Goal: Task Accomplishment & Management: Complete application form

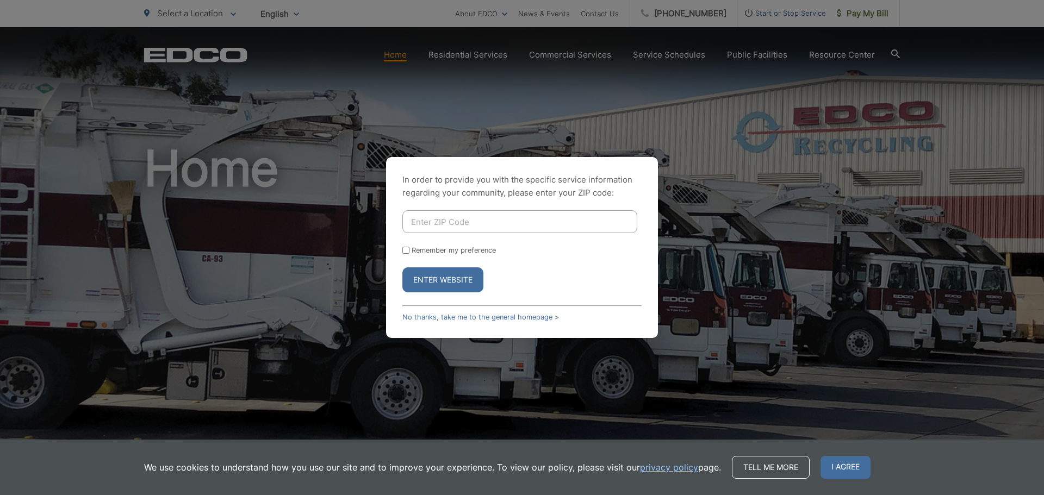
click at [419, 221] on input "Enter ZIP Code" at bounding box center [519, 221] width 235 height 23
type input "1"
type input "92078"
click at [402, 267] on button "Enter Website" at bounding box center [442, 279] width 81 height 25
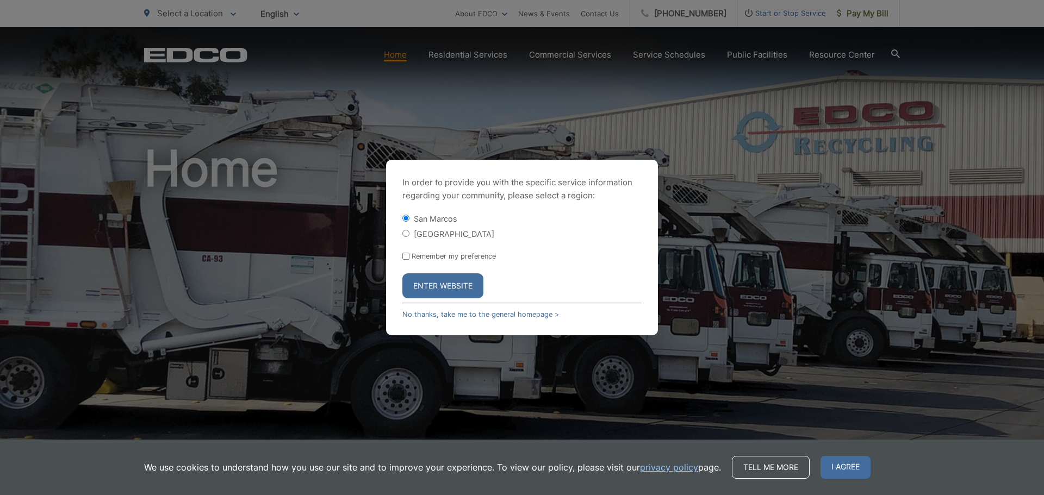
click at [464, 288] on button "Enter Website" at bounding box center [442, 285] width 81 height 25
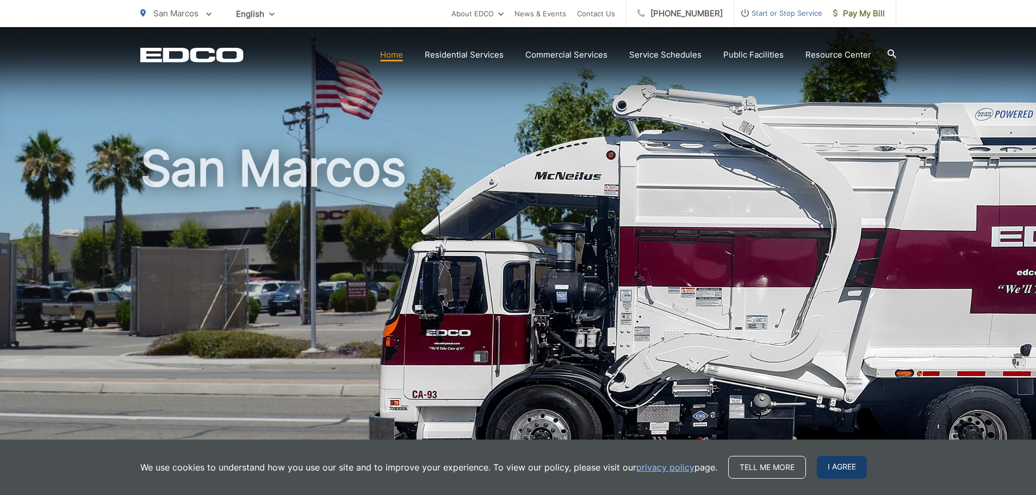
click at [835, 465] on span "I agree" at bounding box center [842, 467] width 50 height 23
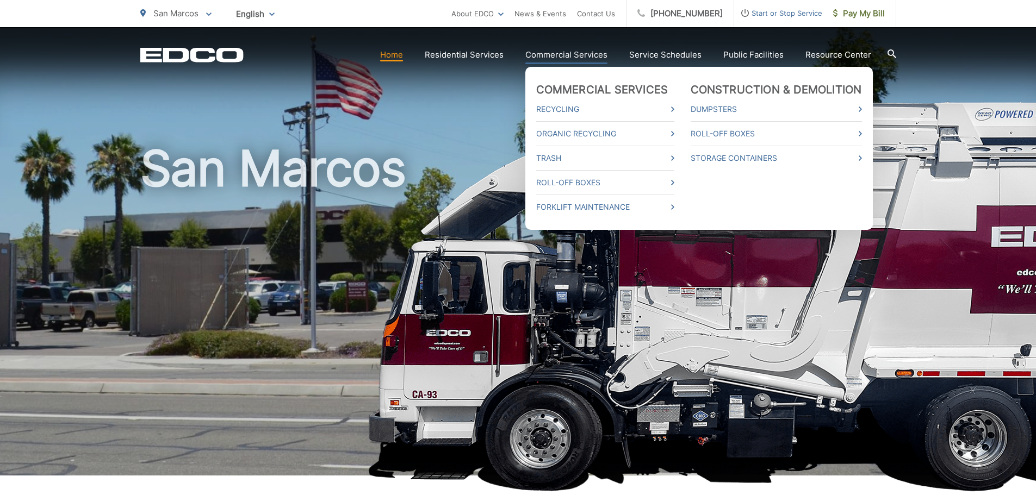
click at [585, 58] on link "Commercial Services" at bounding box center [566, 54] width 82 height 13
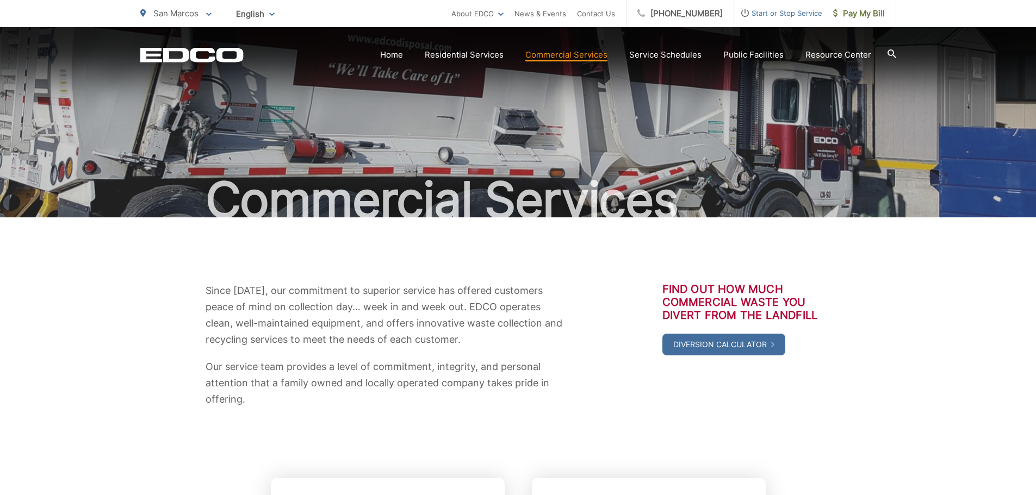
click at [761, 10] on span "Start or Stop Service" at bounding box center [778, 13] width 88 height 13
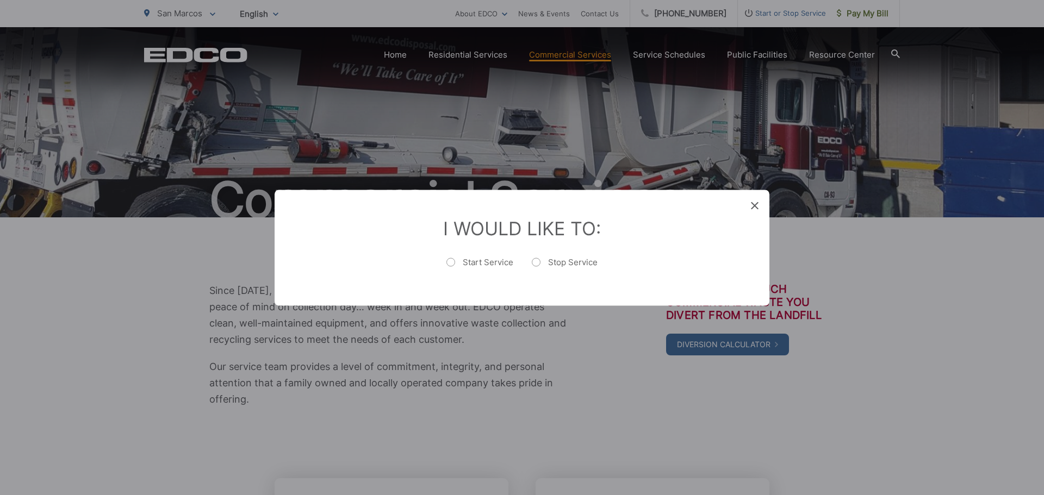
click at [504, 269] on label "Start Service" at bounding box center [479, 268] width 67 height 22
radio input "true"
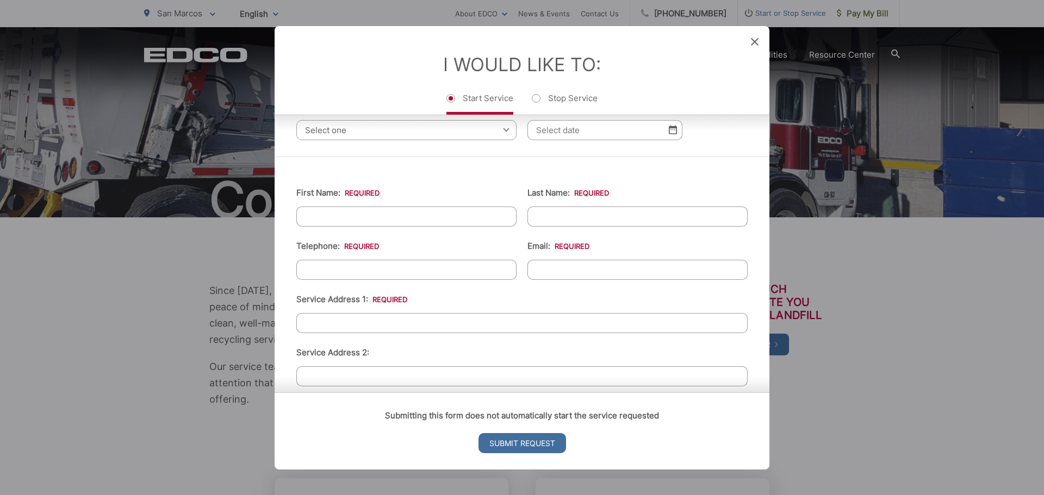
scroll to position [54, 0]
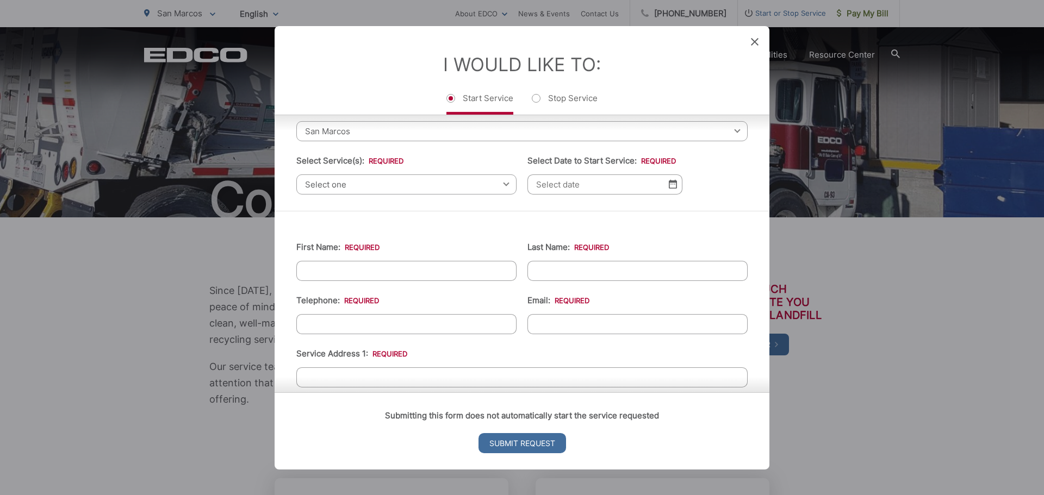
click at [338, 181] on span "Select one" at bounding box center [406, 184] width 220 height 20
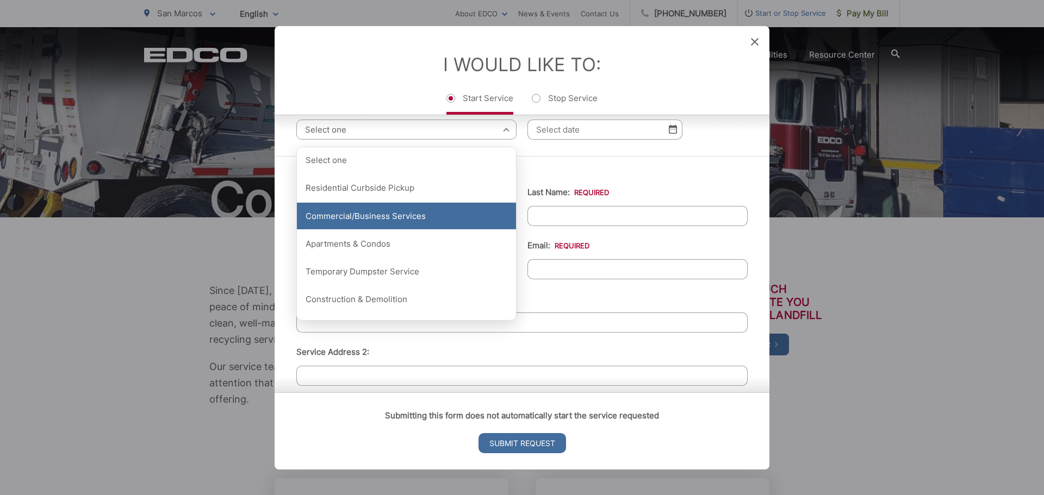
scroll to position [109, 0]
click at [410, 211] on div "Commercial/Business Services" at bounding box center [406, 216] width 219 height 27
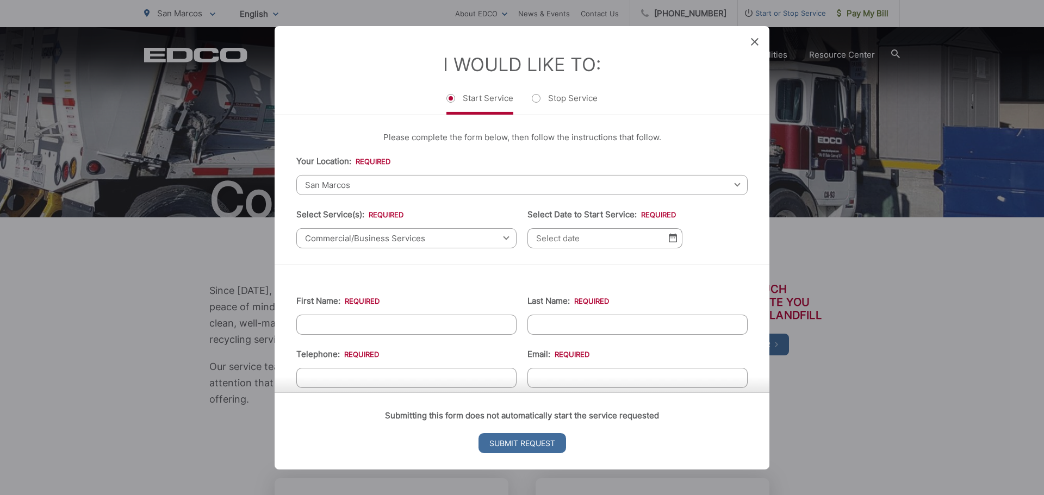
scroll to position [0, 0]
click at [669, 238] on img at bounding box center [673, 238] width 8 height 9
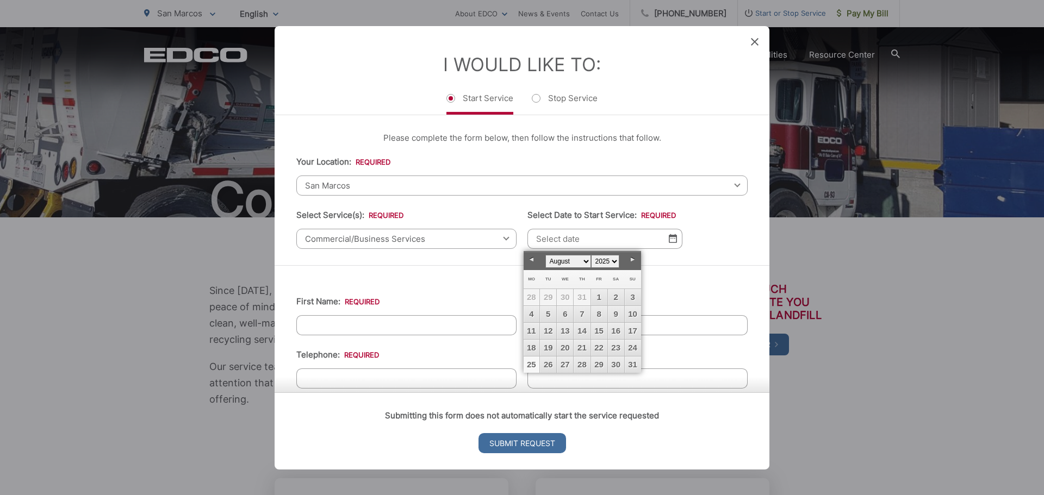
click at [534, 363] on link "25" at bounding box center [532, 365] width 16 height 16
type input "08/25/2025"
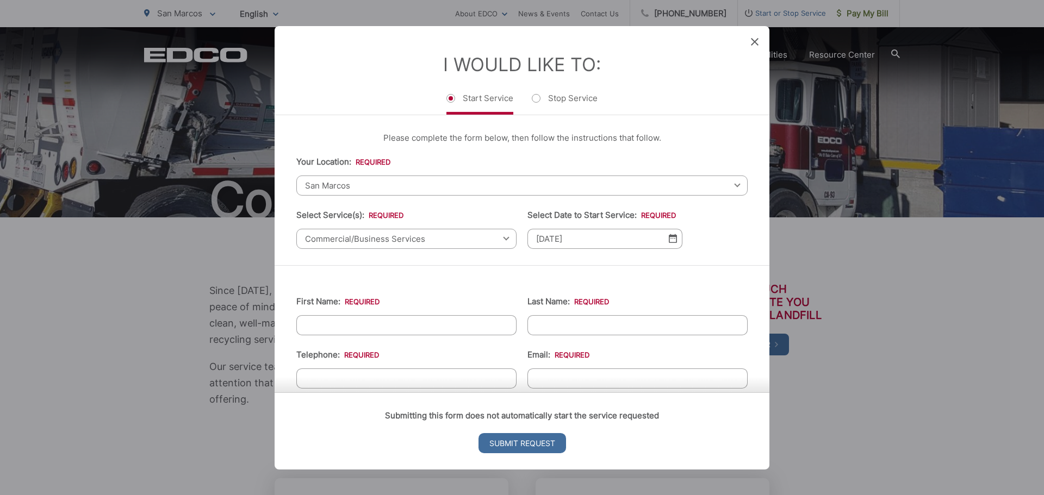
drag, startPoint x: 349, startPoint y: 330, endPoint x: 373, endPoint y: 332, distance: 24.0
click at [349, 330] on input "First Name: *" at bounding box center [406, 325] width 220 height 20
type input "N"
type input "Quinn"
type input "Pultz"
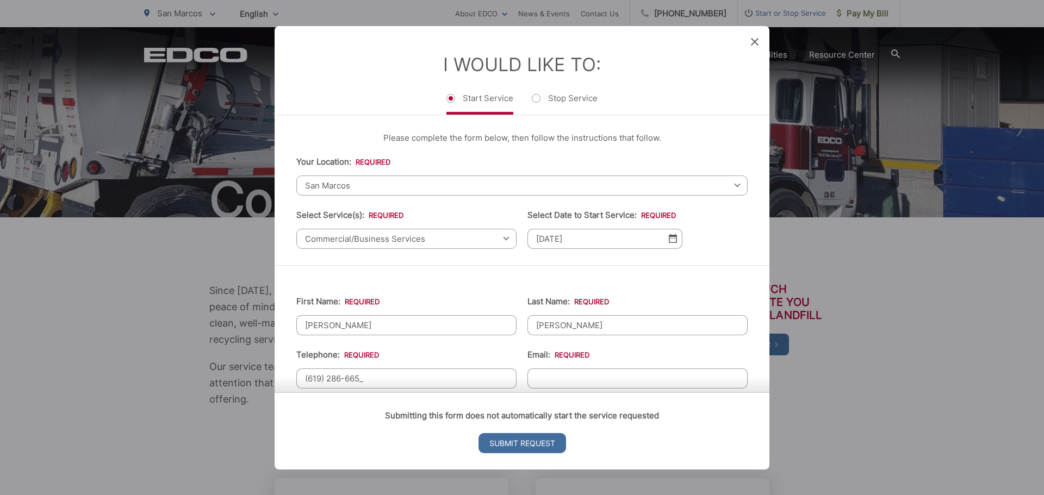
type input "(619) 286-6656"
type input "ap@74weld.com"
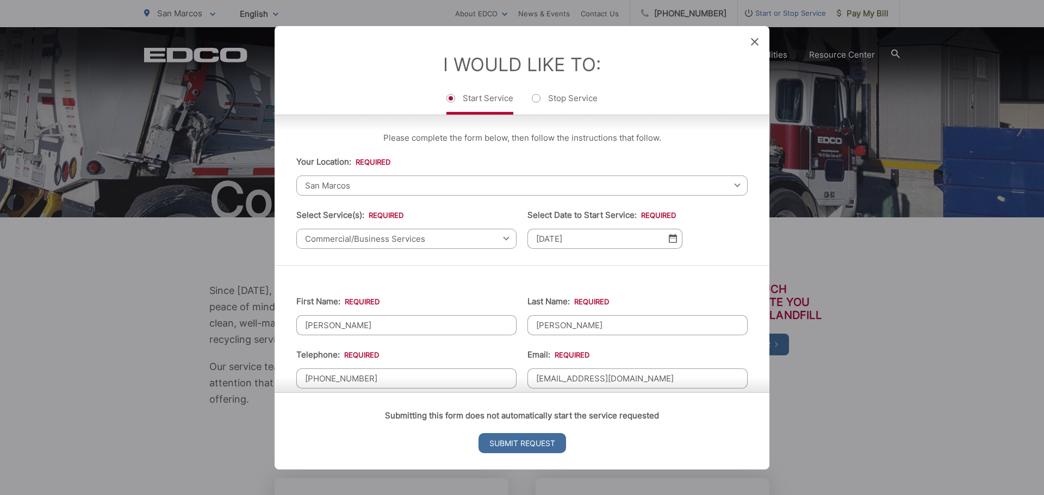
scroll to position [178, 0]
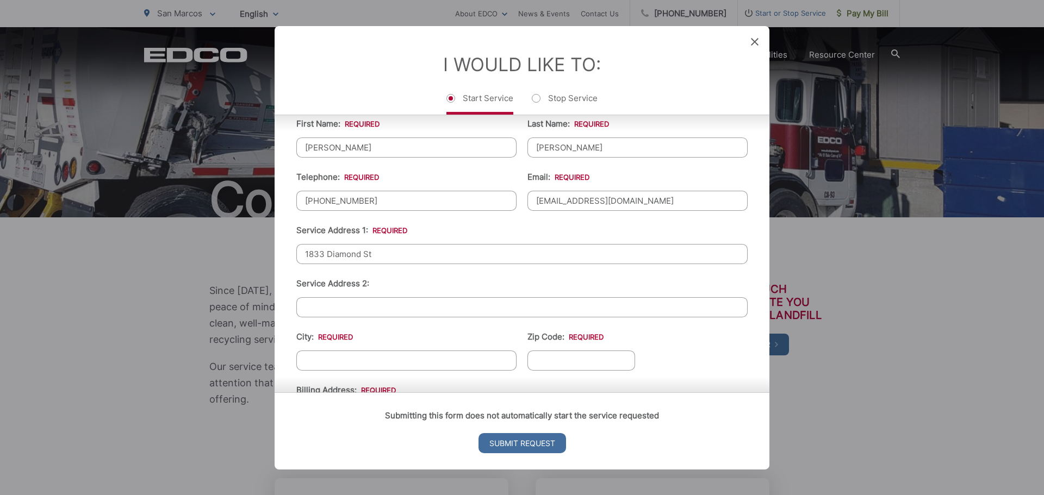
type input "1833 Diamond St"
type input "San Marcos"
type input "92078"
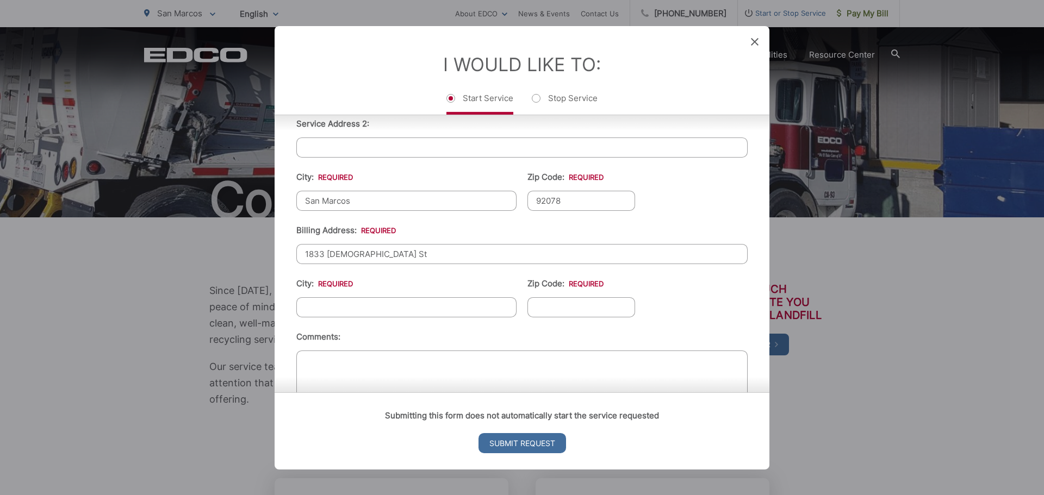
type input "1833 Diamon St"
type input "San Marcos"
click at [352, 253] on input "1833 Diamon St" at bounding box center [521, 254] width 451 height 20
click at [354, 255] on input "1833 Diamon St" at bounding box center [521, 254] width 451 height 20
type input "1833 Diamond St"
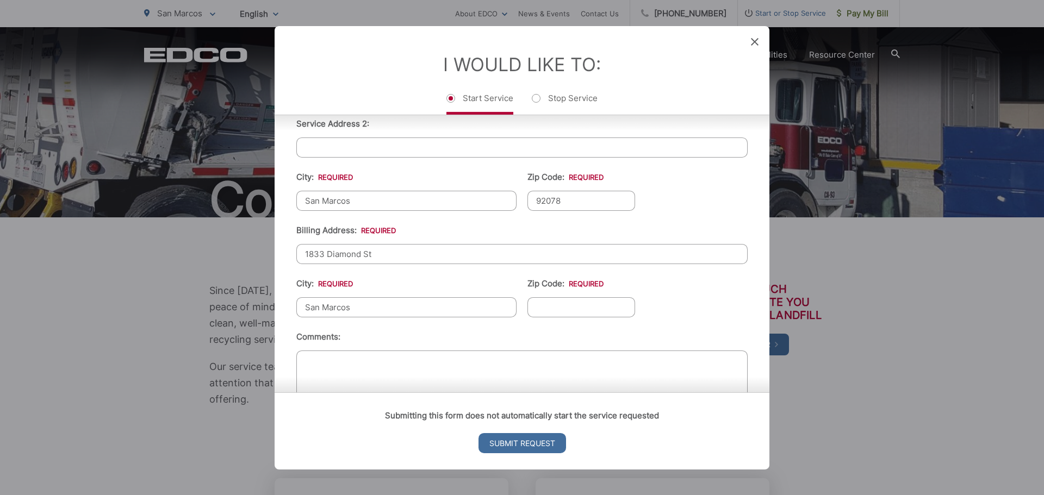
click at [395, 313] on input "San Marcos" at bounding box center [406, 307] width 220 height 20
click at [542, 313] on input "Zip Code: *" at bounding box center [581, 307] width 108 height 20
type input "92078"
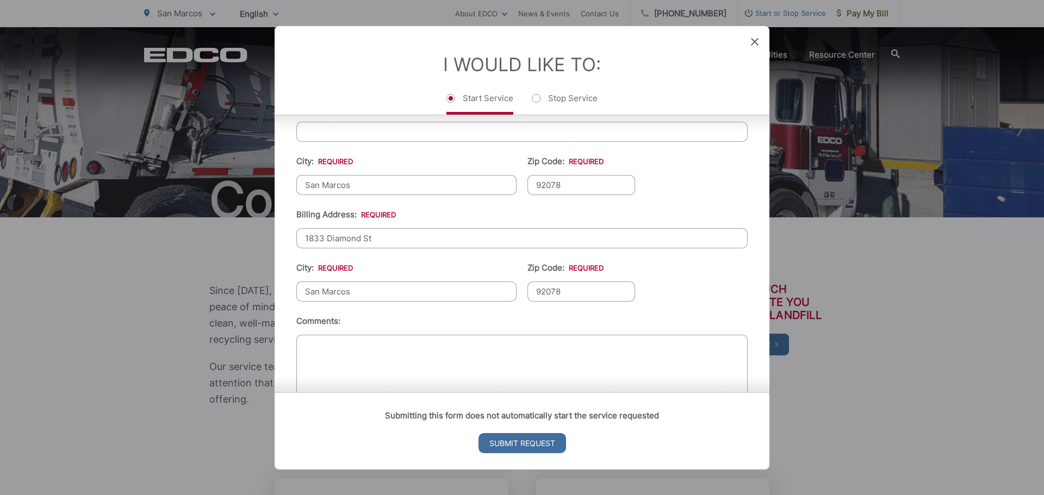
scroll to position [381, 0]
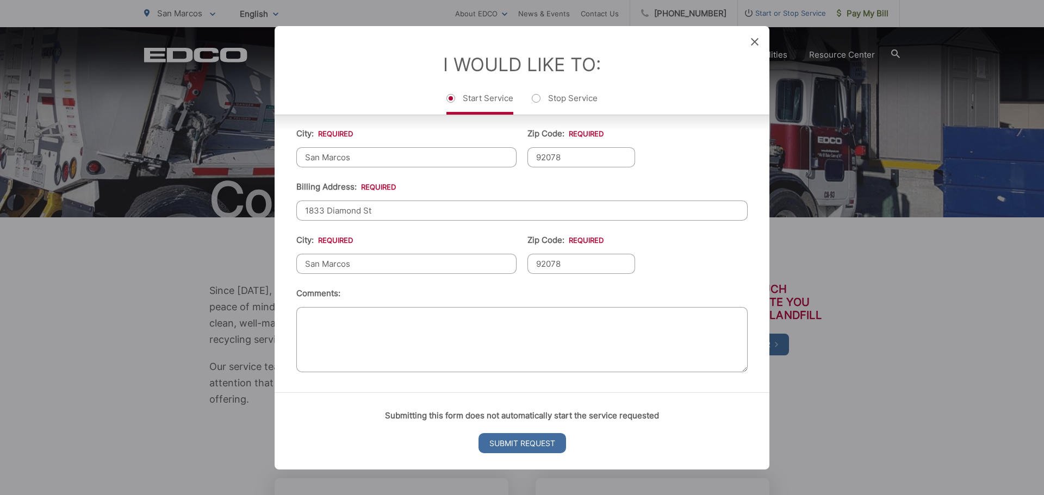
click at [396, 315] on textarea "Comments:" at bounding box center [521, 339] width 451 height 65
type textarea "Just Waste- Trash dumpster service"
click at [529, 445] on input "Submit Request" at bounding box center [522, 443] width 88 height 20
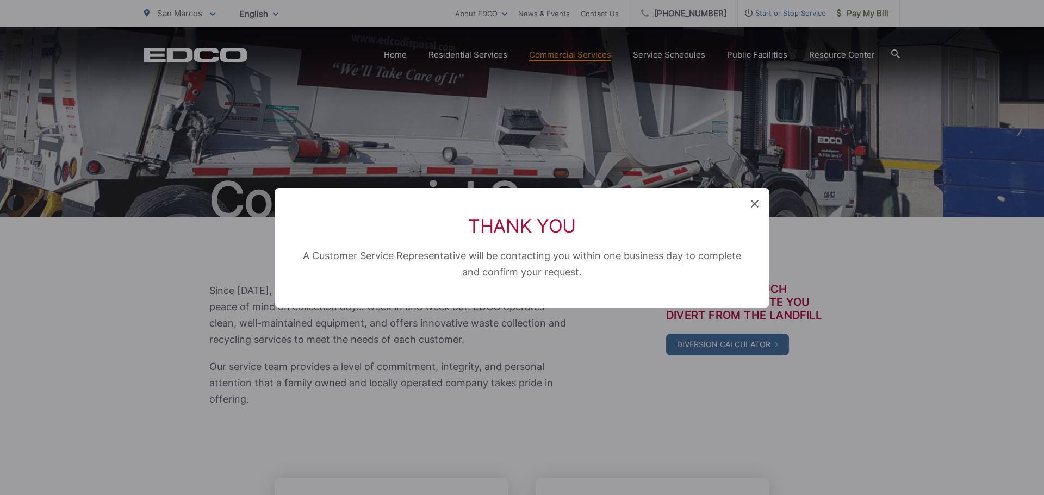
scroll to position [134, 0]
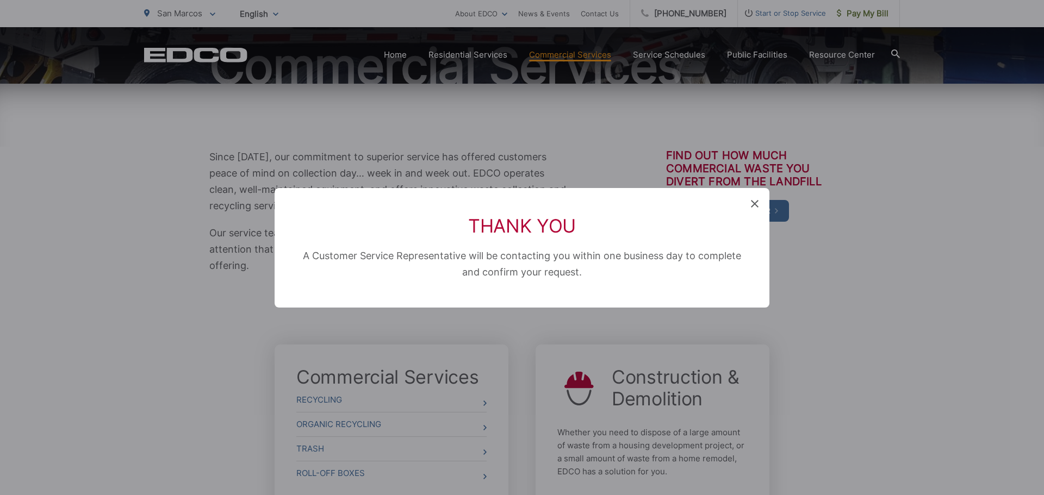
click at [754, 203] on icon at bounding box center [755, 204] width 8 height 8
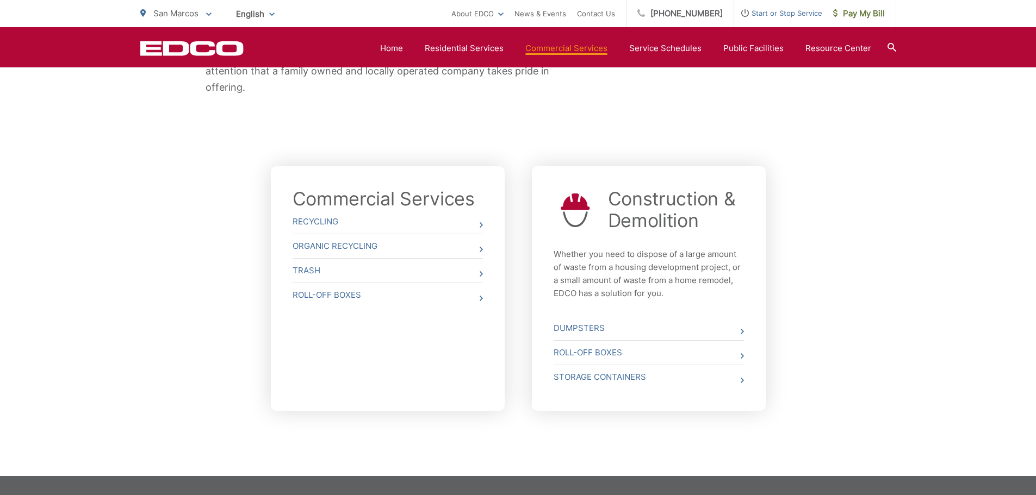
scroll to position [360, 0]
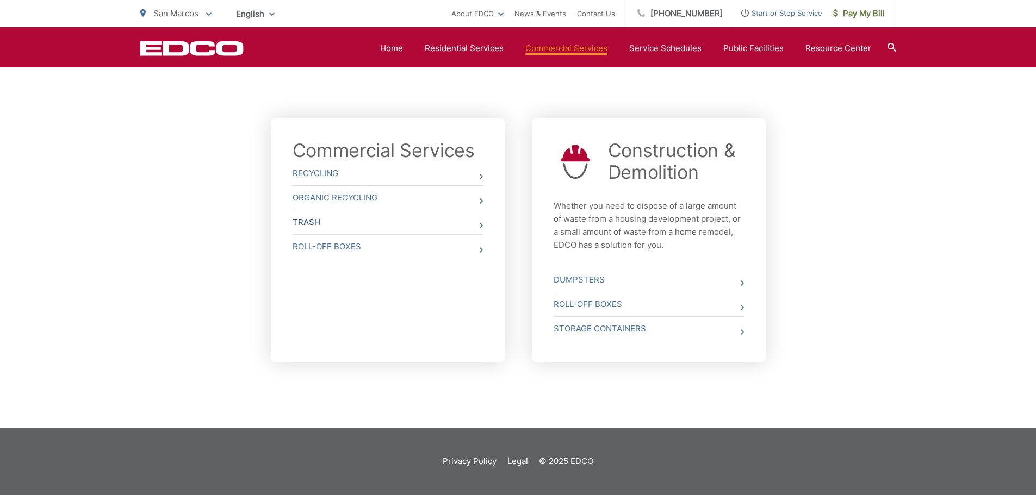
click at [309, 215] on link "Trash" at bounding box center [388, 222] width 190 height 24
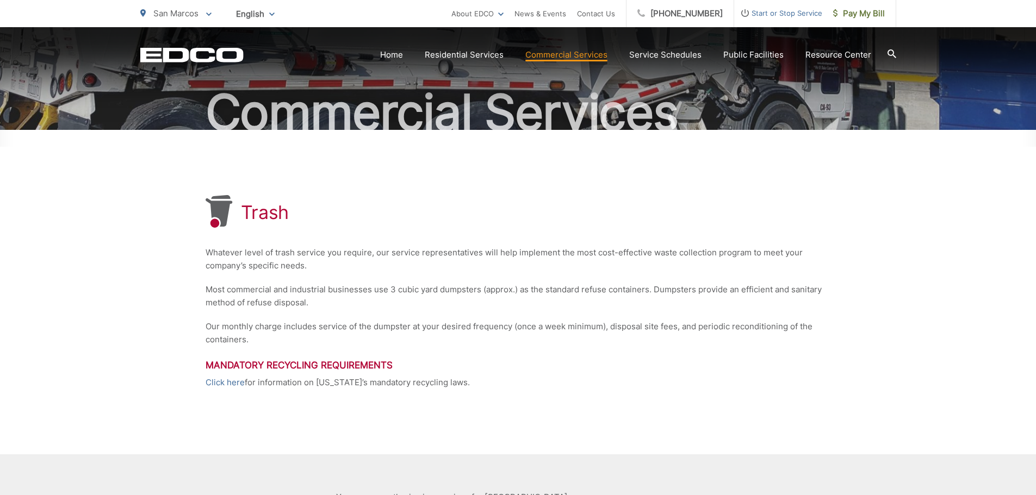
scroll to position [213, 0]
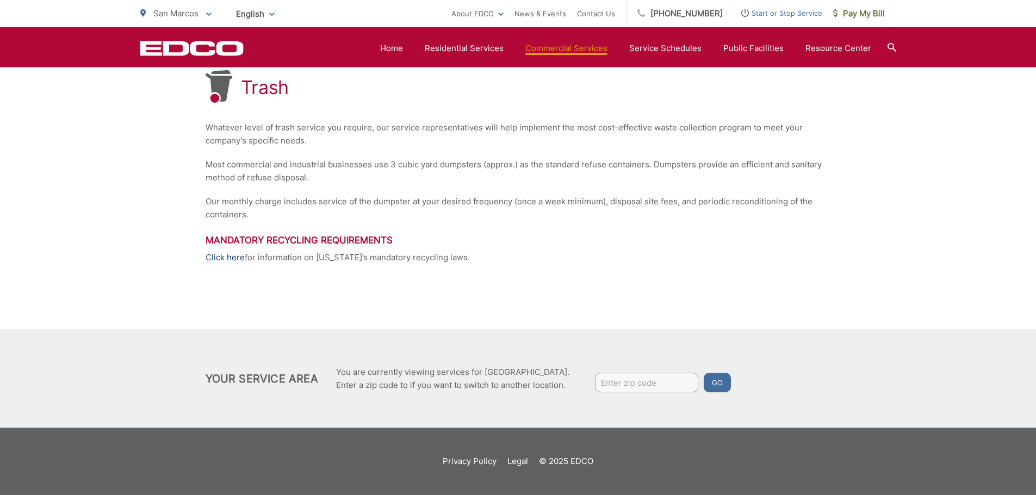
click at [217, 259] on link "Click here" at bounding box center [225, 257] width 39 height 13
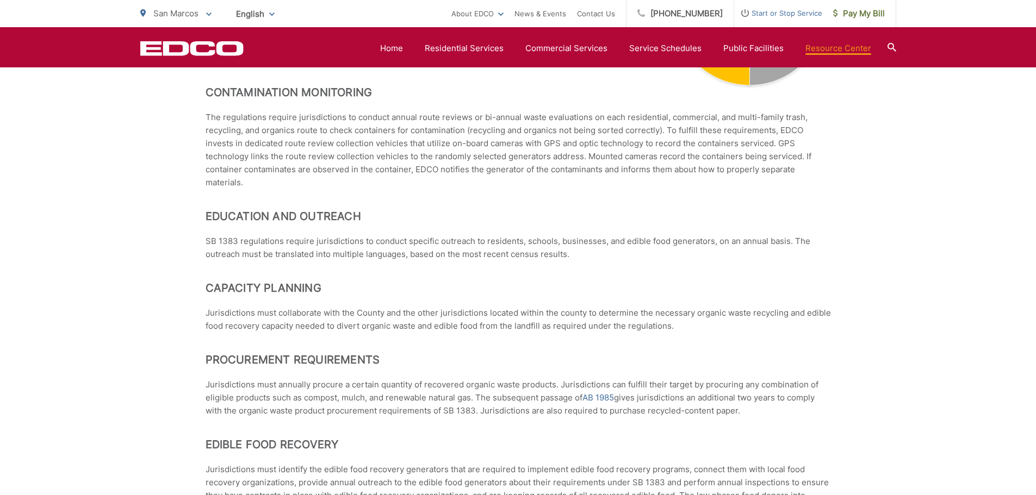
scroll to position [652, 0]
